Goal: Transaction & Acquisition: Purchase product/service

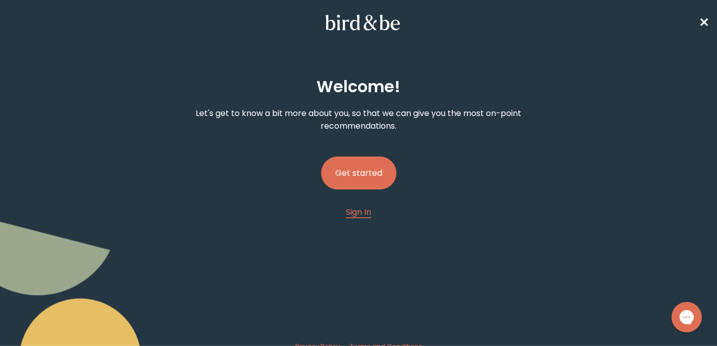
click at [383, 174] on button "Get started" at bounding box center [358, 172] width 75 height 33
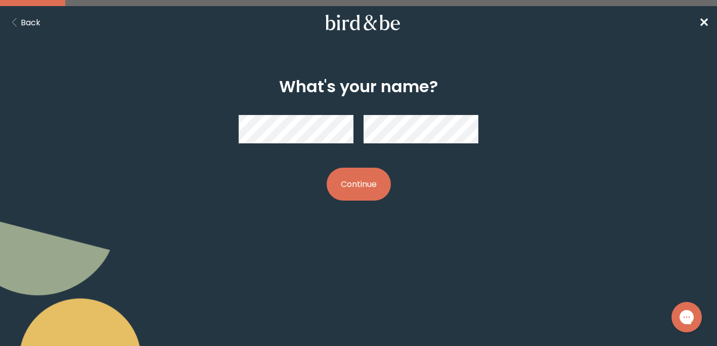
click at [369, 193] on button "Continue" at bounding box center [359, 183] width 64 height 33
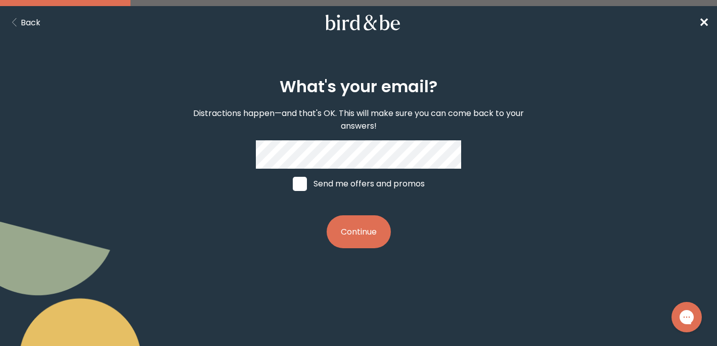
click at [255, 218] on div "What's your email? Distractions happen—and that's OK. This will make sure you c…" at bounding box center [359, 162] width 343 height 203
click at [350, 228] on button "Continue" at bounding box center [359, 231] width 64 height 33
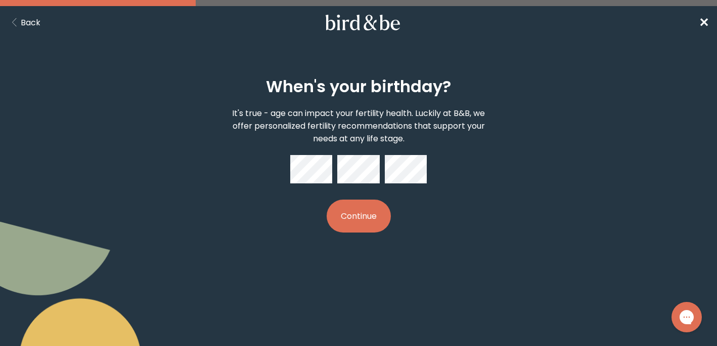
click at [364, 210] on button "Continue" at bounding box center [359, 215] width 64 height 33
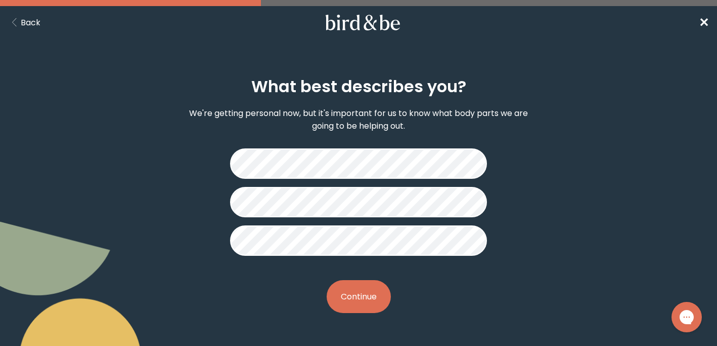
click at [355, 289] on button "Continue" at bounding box center [359, 296] width 64 height 33
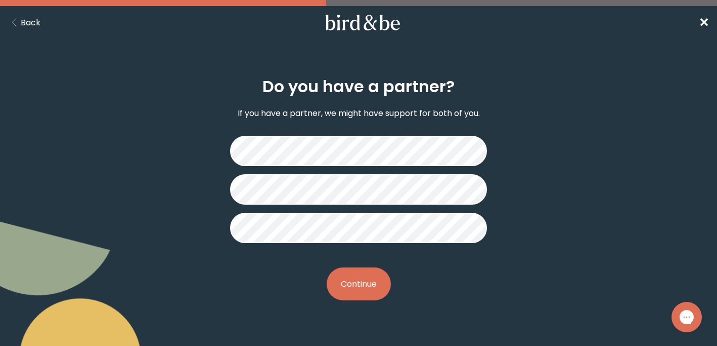
click at [360, 282] on button "Continue" at bounding box center [359, 283] width 64 height 33
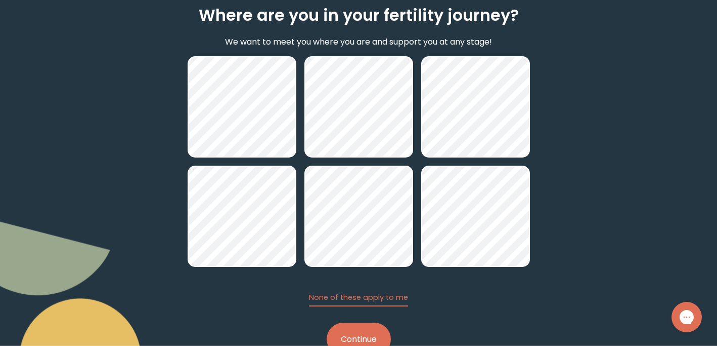
scroll to position [104, 0]
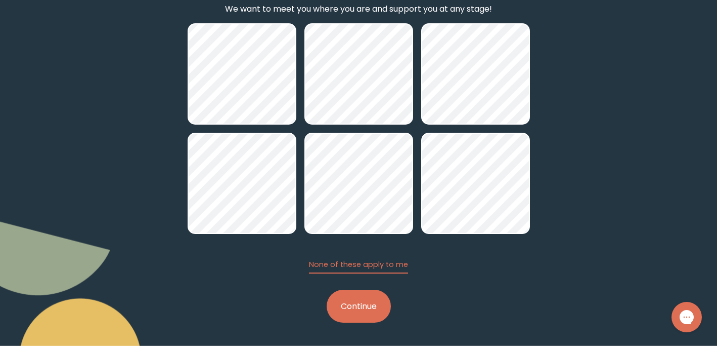
click at [362, 316] on button "Continue" at bounding box center [359, 305] width 64 height 33
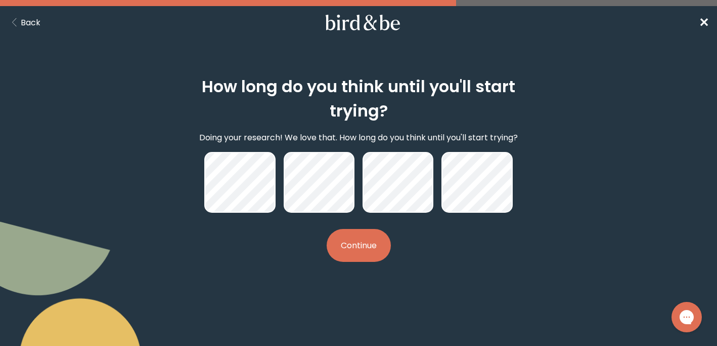
click at [360, 243] on button "Continue" at bounding box center [359, 245] width 64 height 33
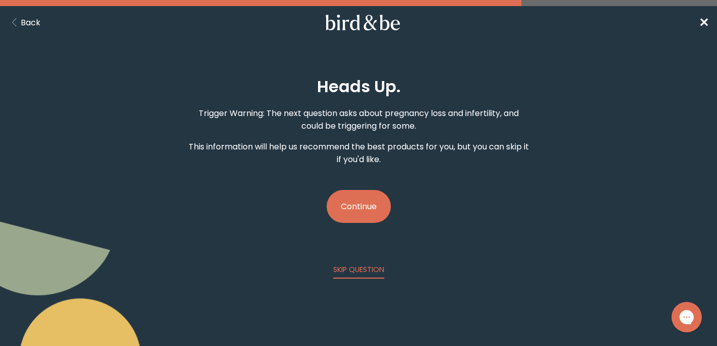
click at [368, 194] on button "Continue" at bounding box center [359, 206] width 64 height 33
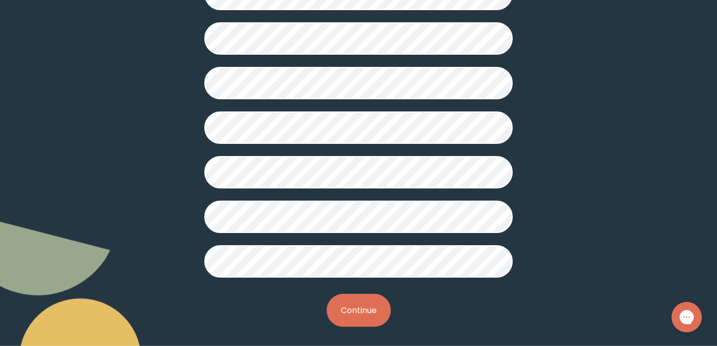
scroll to position [288, 0]
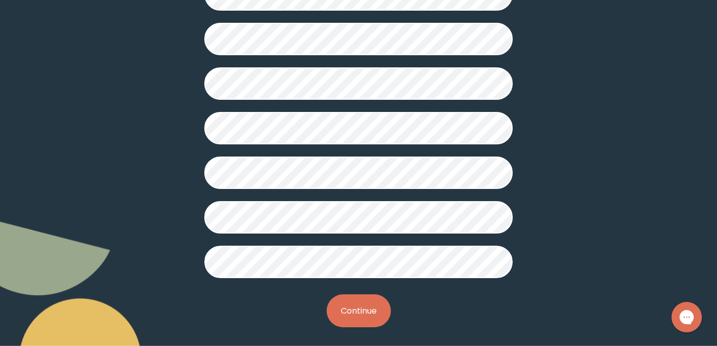
click at [349, 304] on button "Continue" at bounding box center [359, 310] width 64 height 33
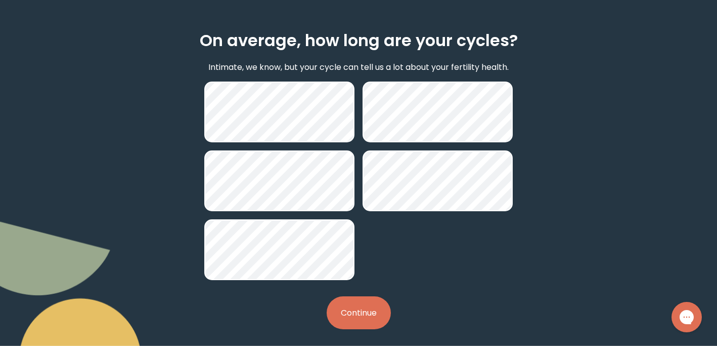
scroll to position [50, 0]
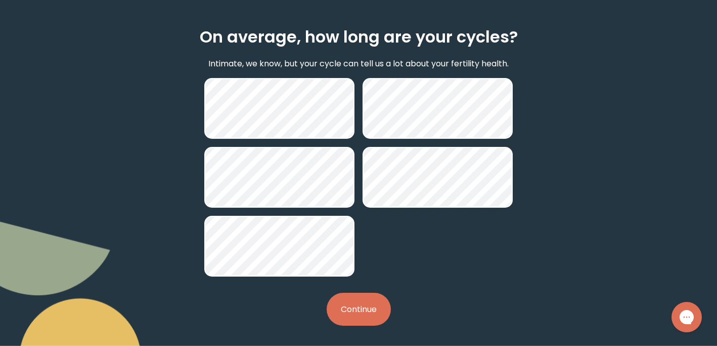
click at [357, 299] on button "Continue" at bounding box center [359, 308] width 64 height 33
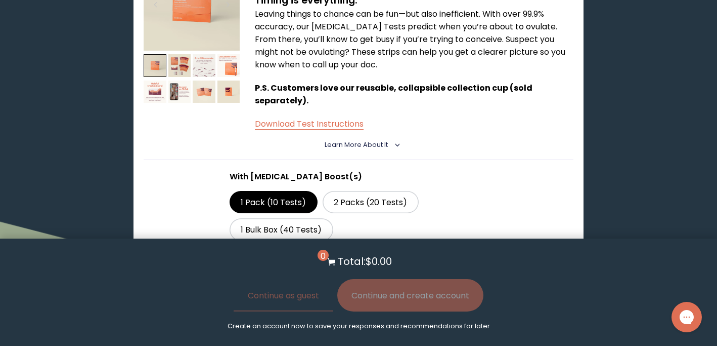
scroll to position [733, 0]
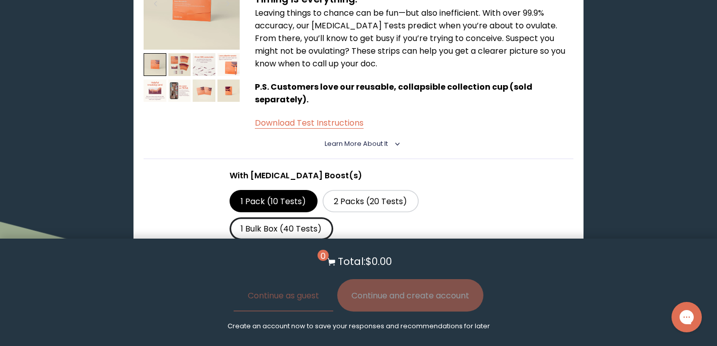
click at [321, 217] on label "1 Bulk Box (40 Tests)" at bounding box center [282, 228] width 104 height 22
click at [0, 0] on input "1 Bulk Box (40 Tests)" at bounding box center [0, 0] width 0 height 0
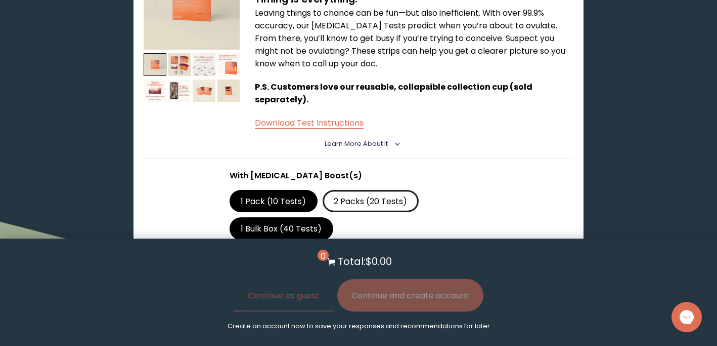
click at [355, 190] on label "2 Packs (20 Tests)" at bounding box center [371, 201] width 96 height 22
click at [0, 0] on input "2 Packs (20 Tests)" at bounding box center [0, 0] width 0 height 0
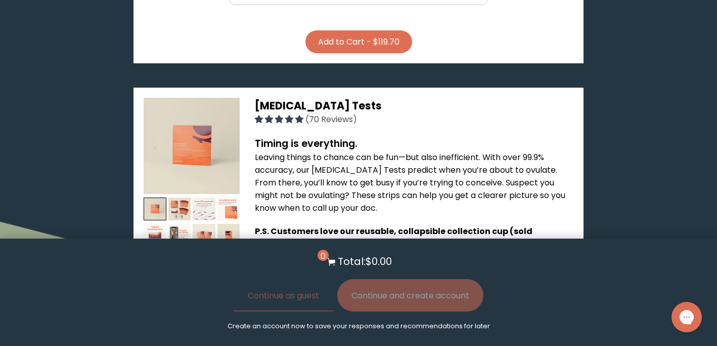
scroll to position [588, 0]
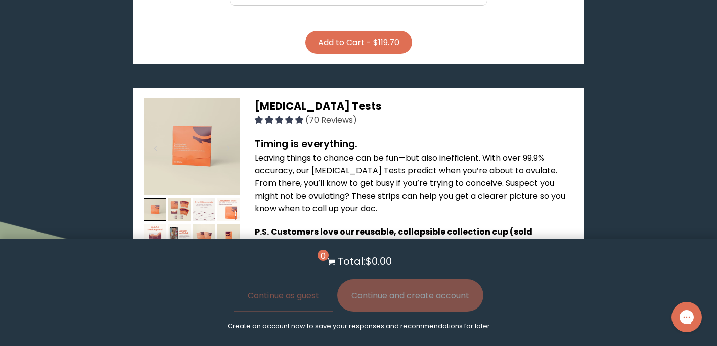
click at [204, 198] on img at bounding box center [204, 209] width 23 height 23
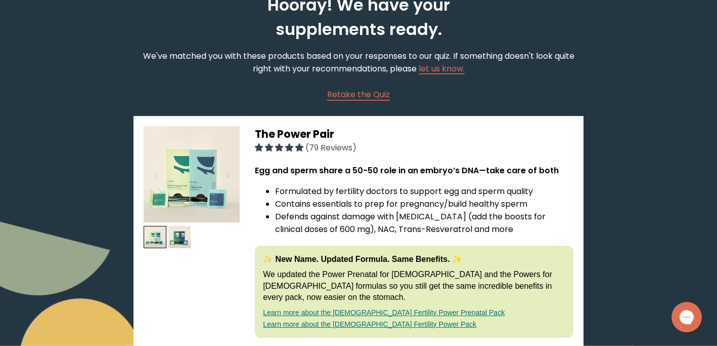
scroll to position [0, 0]
